Goal: Check status: Check status

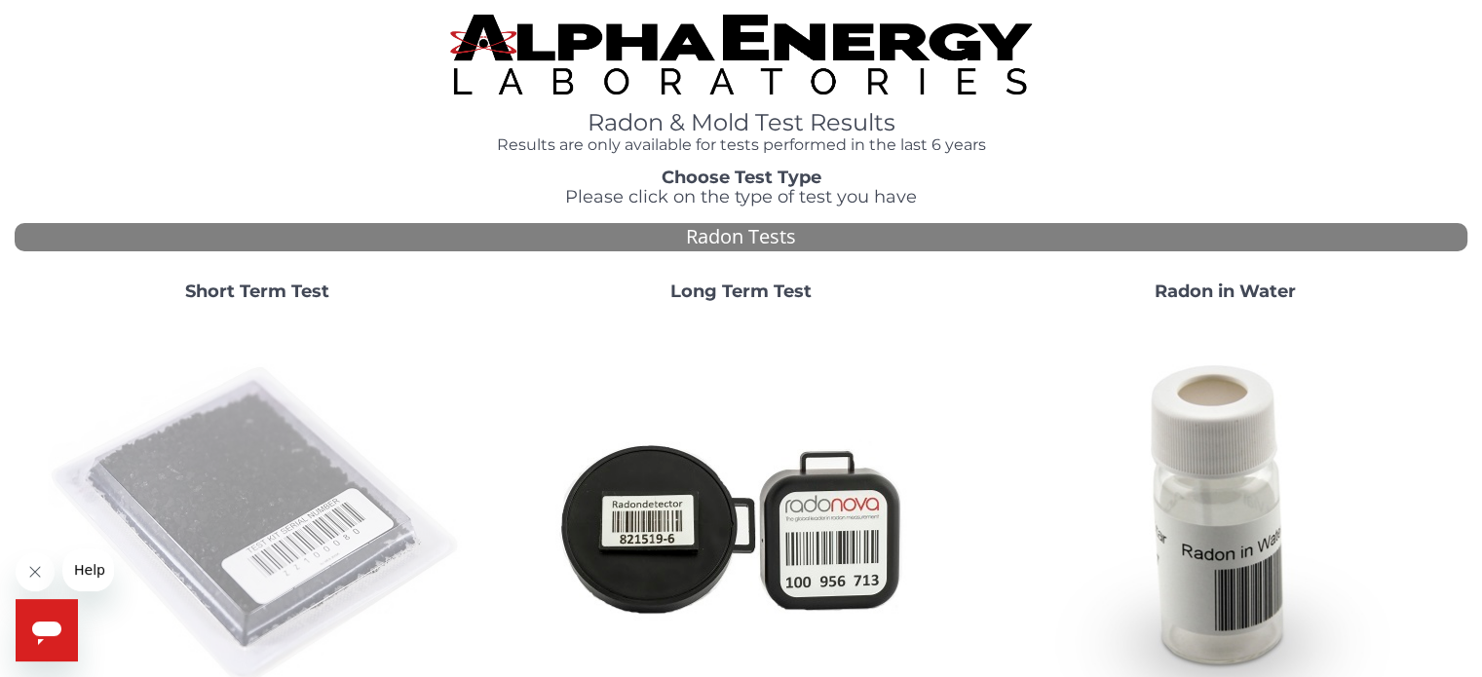
click at [165, 486] on img at bounding box center [257, 526] width 419 height 419
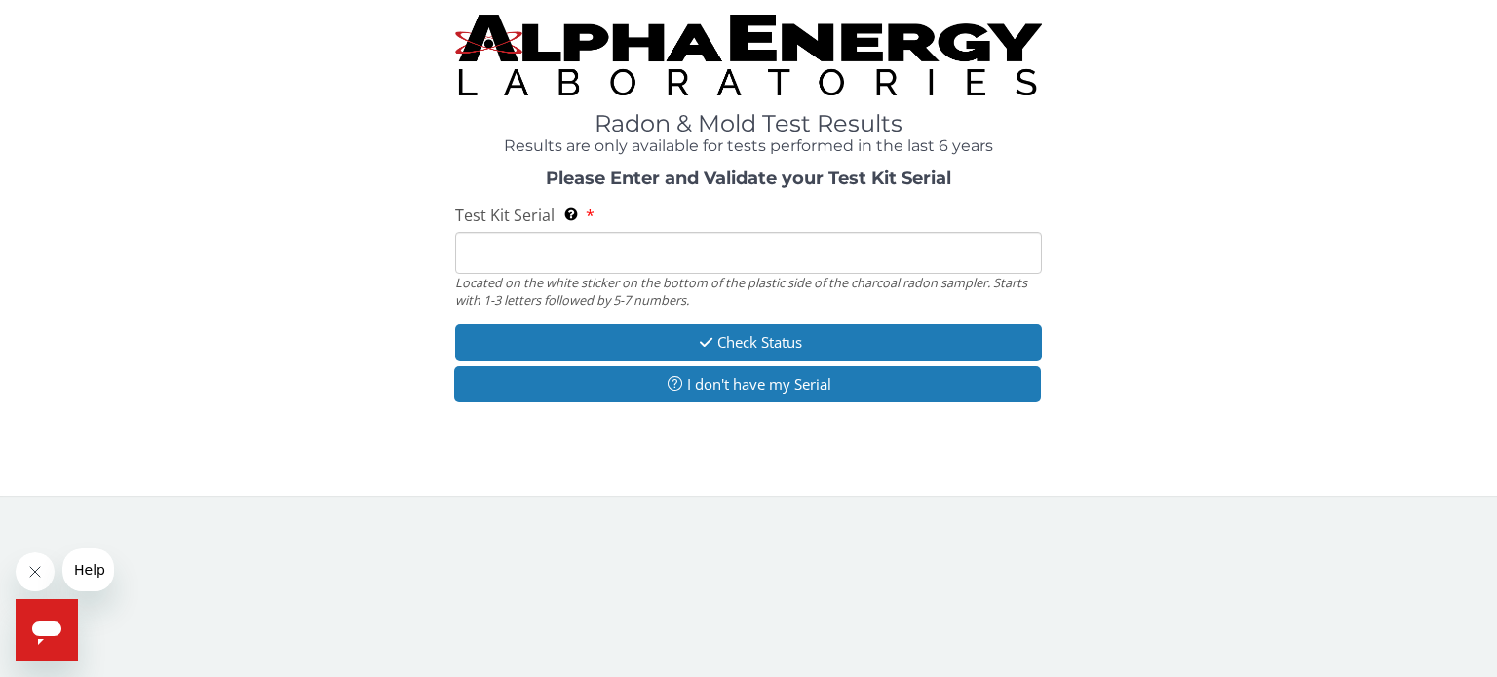
click at [495, 263] on input "Test Kit Serial Located on the white sticker on the bottom of the plastic side …" at bounding box center [748, 253] width 587 height 42
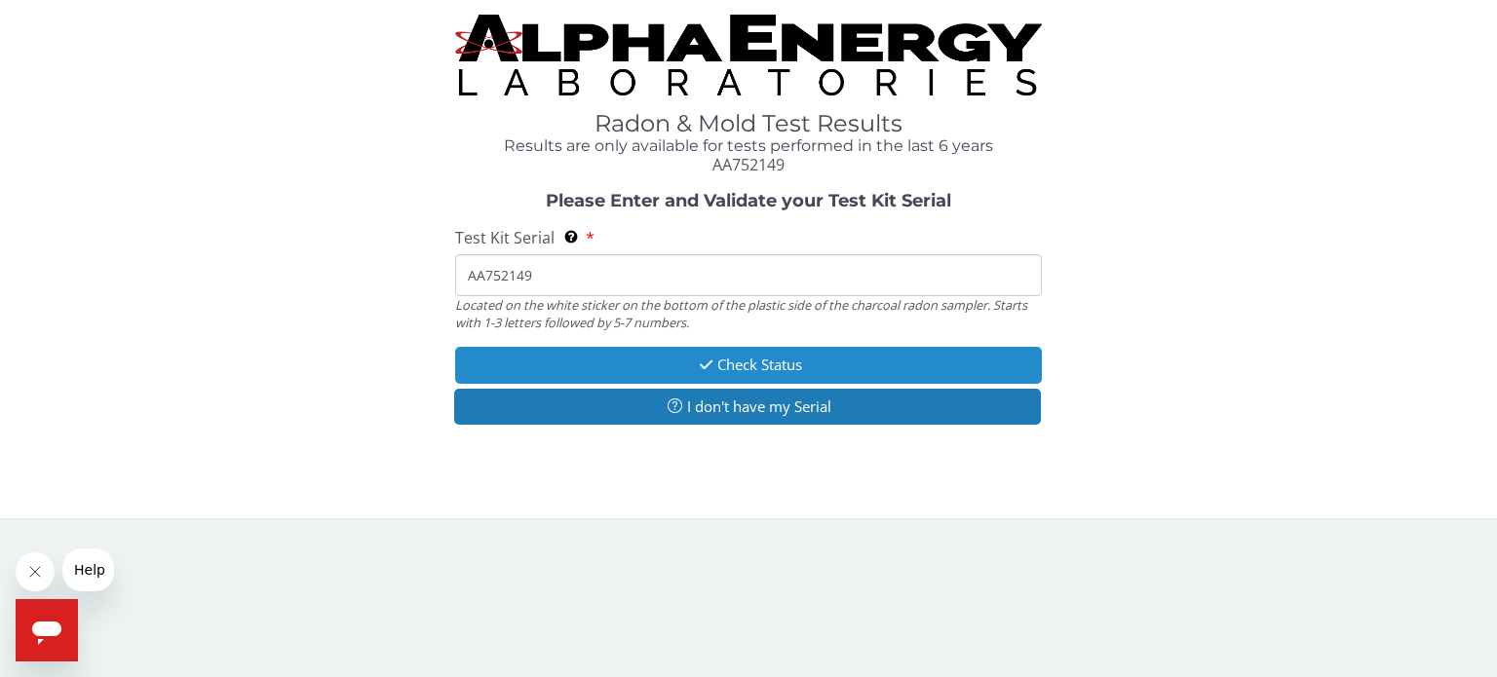
type input "AA752149"
click at [789, 370] on button "Check Status" at bounding box center [748, 365] width 587 height 36
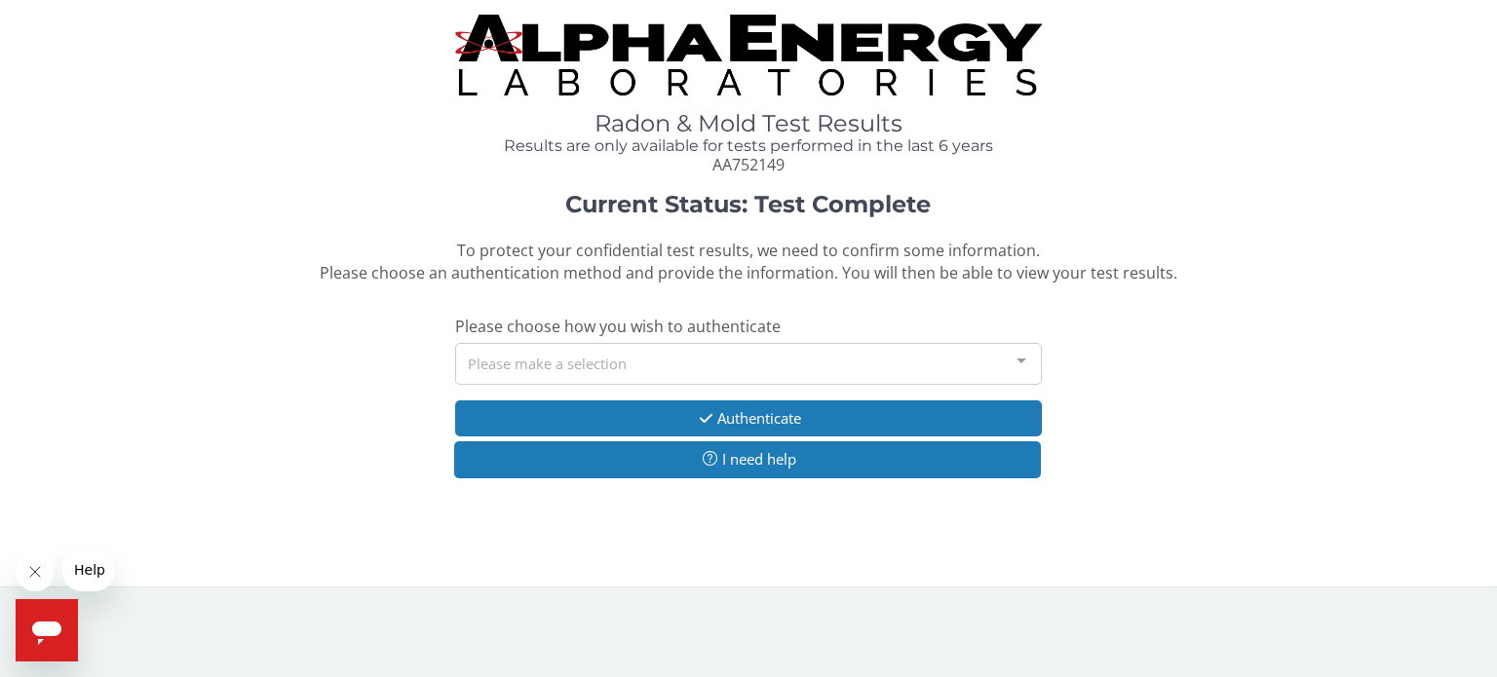
click at [1020, 369] on div at bounding box center [1021, 362] width 39 height 37
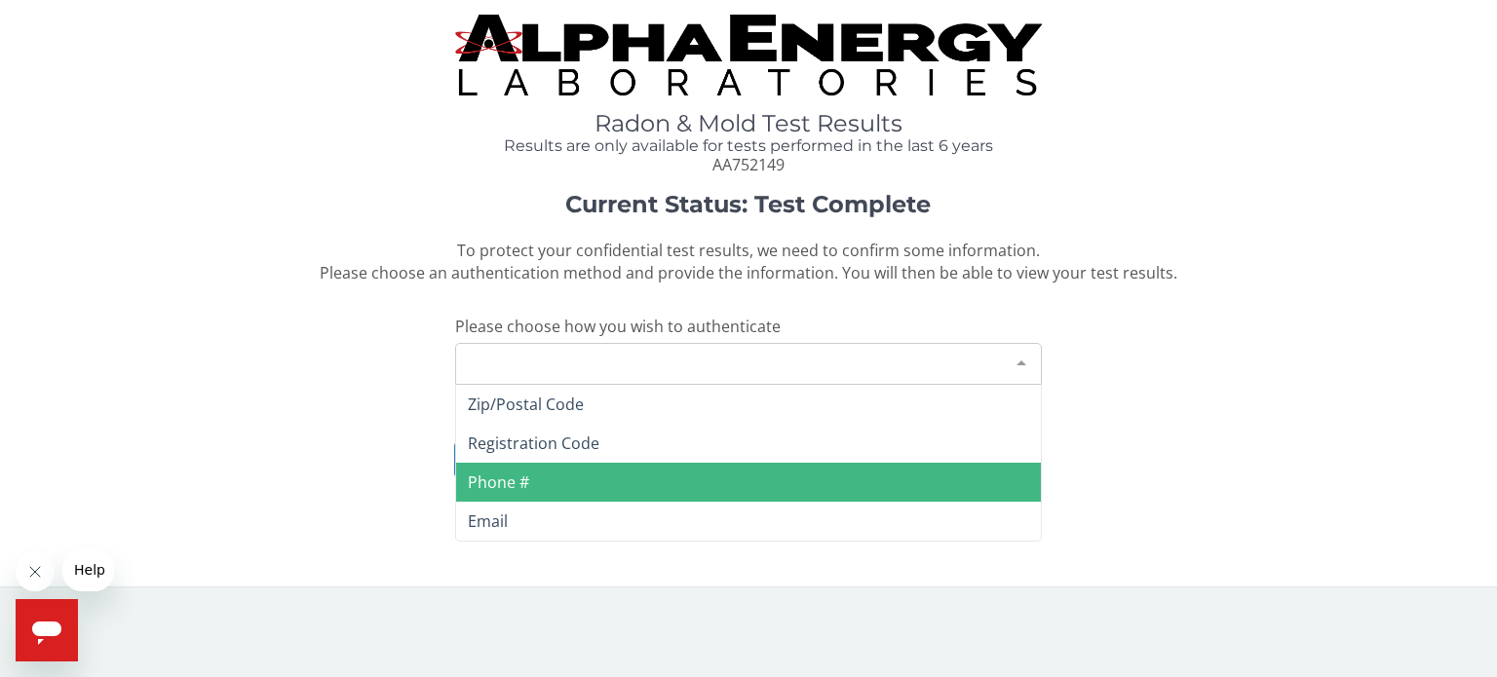
click at [893, 475] on span "Phone #" at bounding box center [748, 482] width 585 height 39
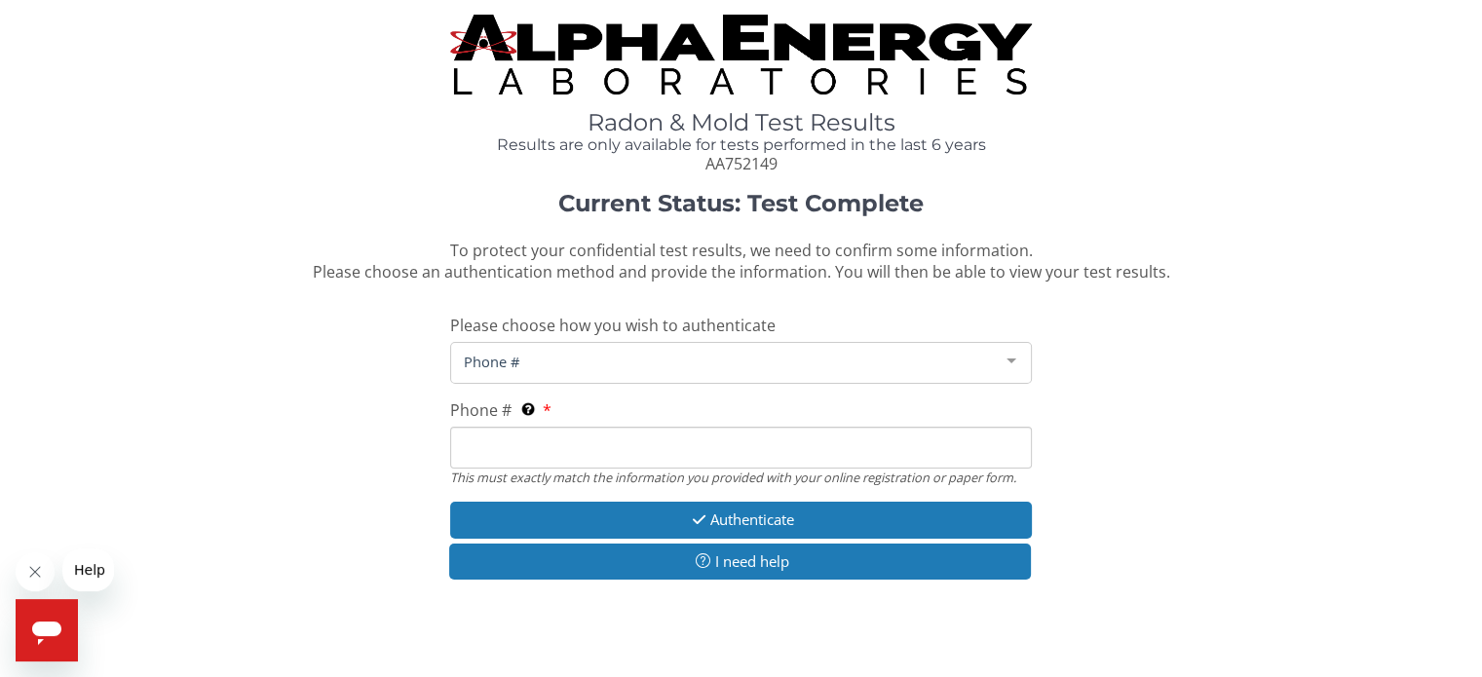
click at [730, 451] on input "Phone # This must exactly match the information you provided with your online r…" at bounding box center [740, 448] width 581 height 42
type input "[PHONE_NUMBER]"
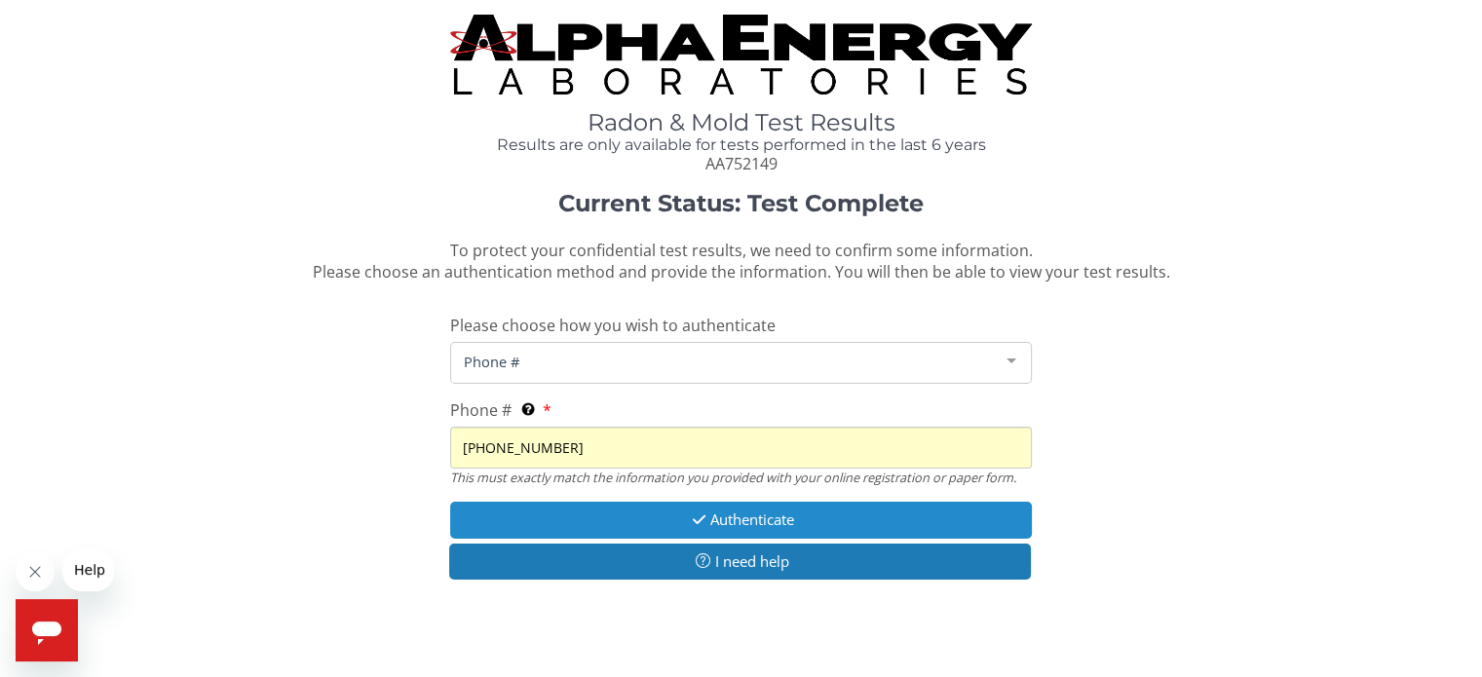
click at [776, 514] on button "Authenticate" at bounding box center [740, 520] width 581 height 36
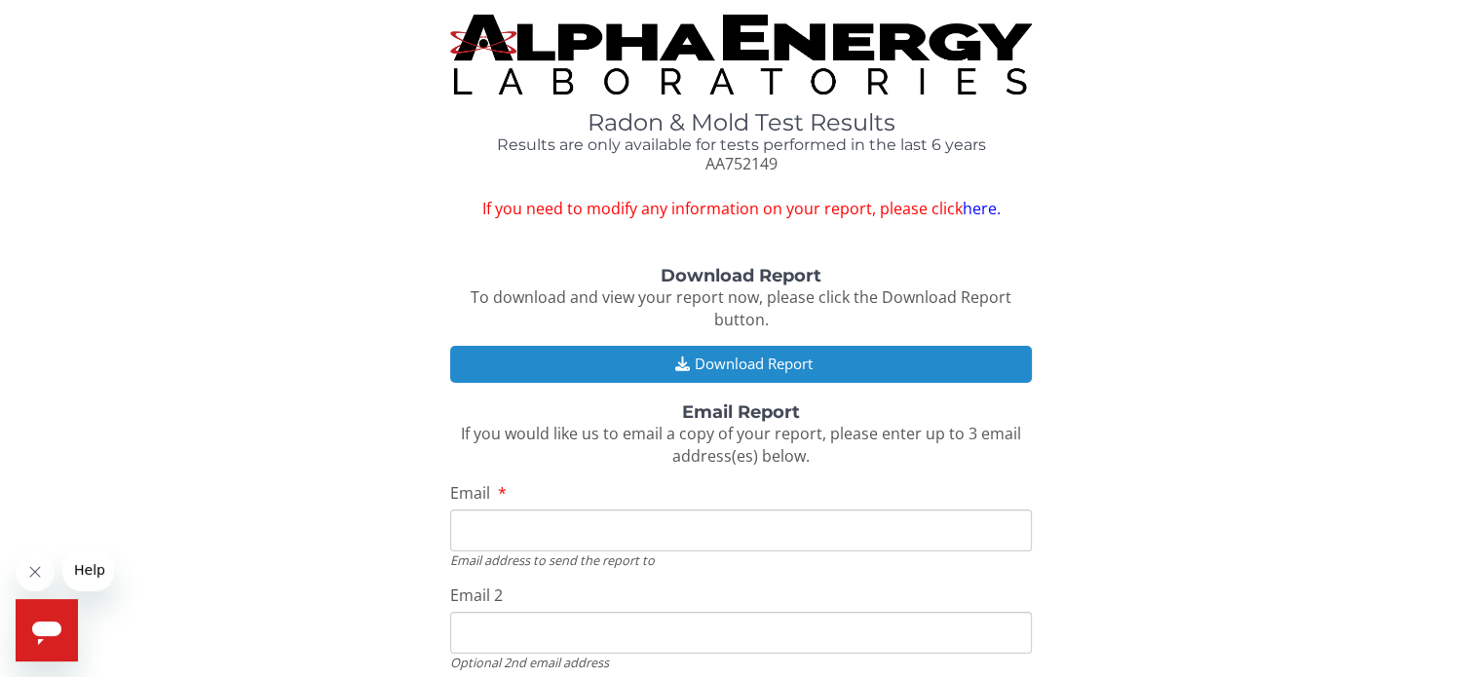
click at [776, 362] on button "Download Report" at bounding box center [740, 364] width 581 height 36
